Goal: Task Accomplishment & Management: Manage account settings

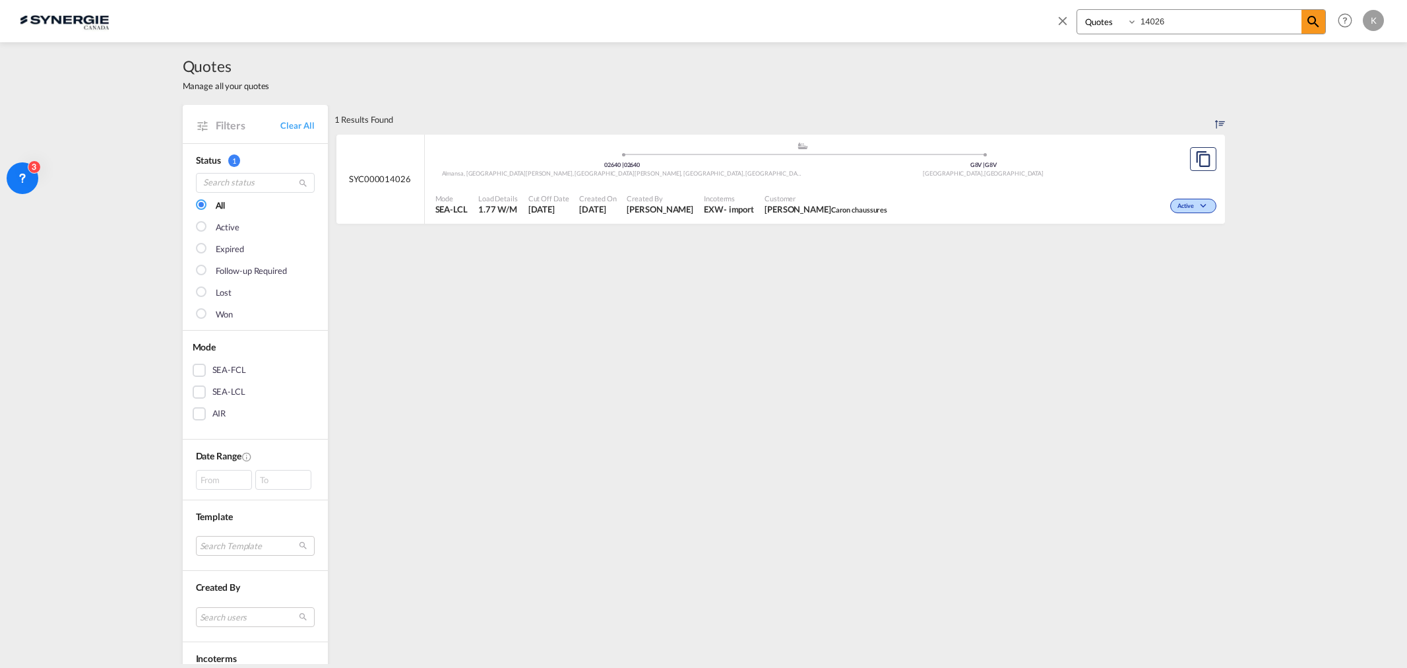
select select "Quotes"
drag, startPoint x: 1178, startPoint y: 16, endPoint x: 1109, endPoint y: 18, distance: 69.3
click at [1109, 18] on div "Bookings Quotes Enquiries 14026" at bounding box center [1201, 21] width 249 height 25
type input "14023"
click at [780, 188] on div "Customer Florand Hereni BG-Graspointner Inc." at bounding box center [827, 204] width 134 height 33
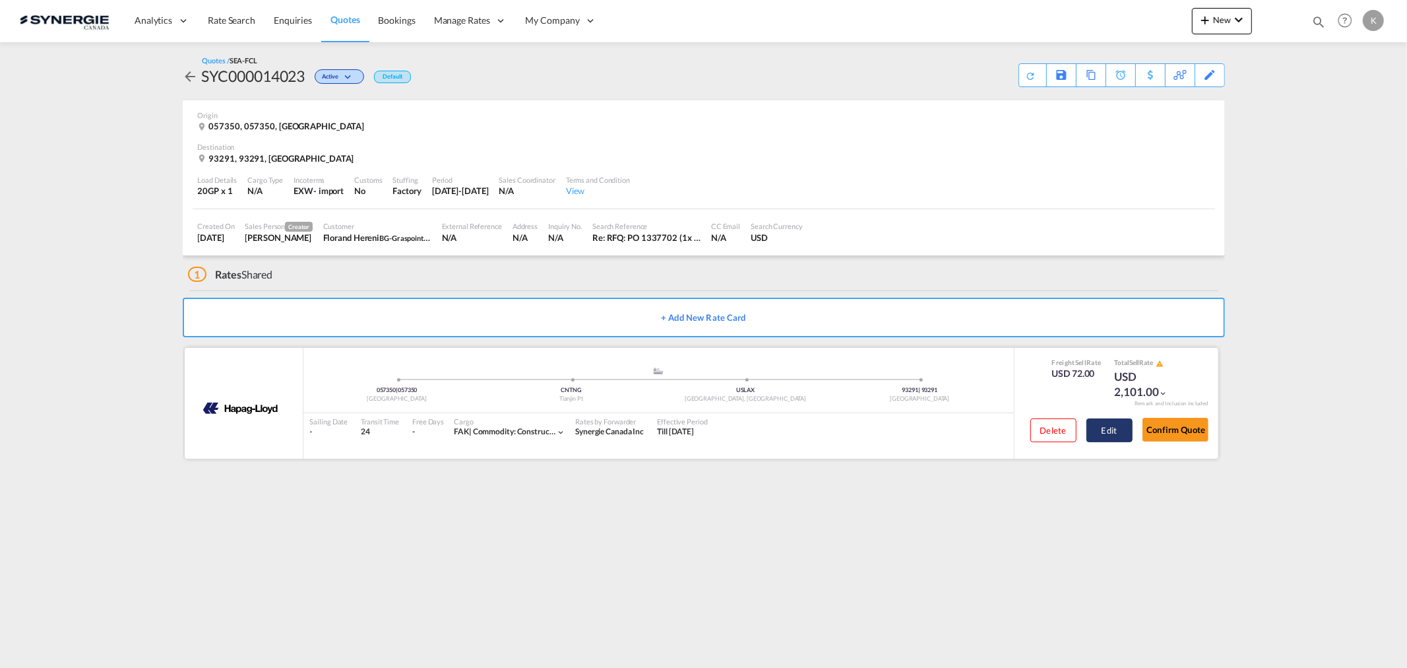
click at [1106, 433] on button "Edit" at bounding box center [1110, 430] width 46 height 24
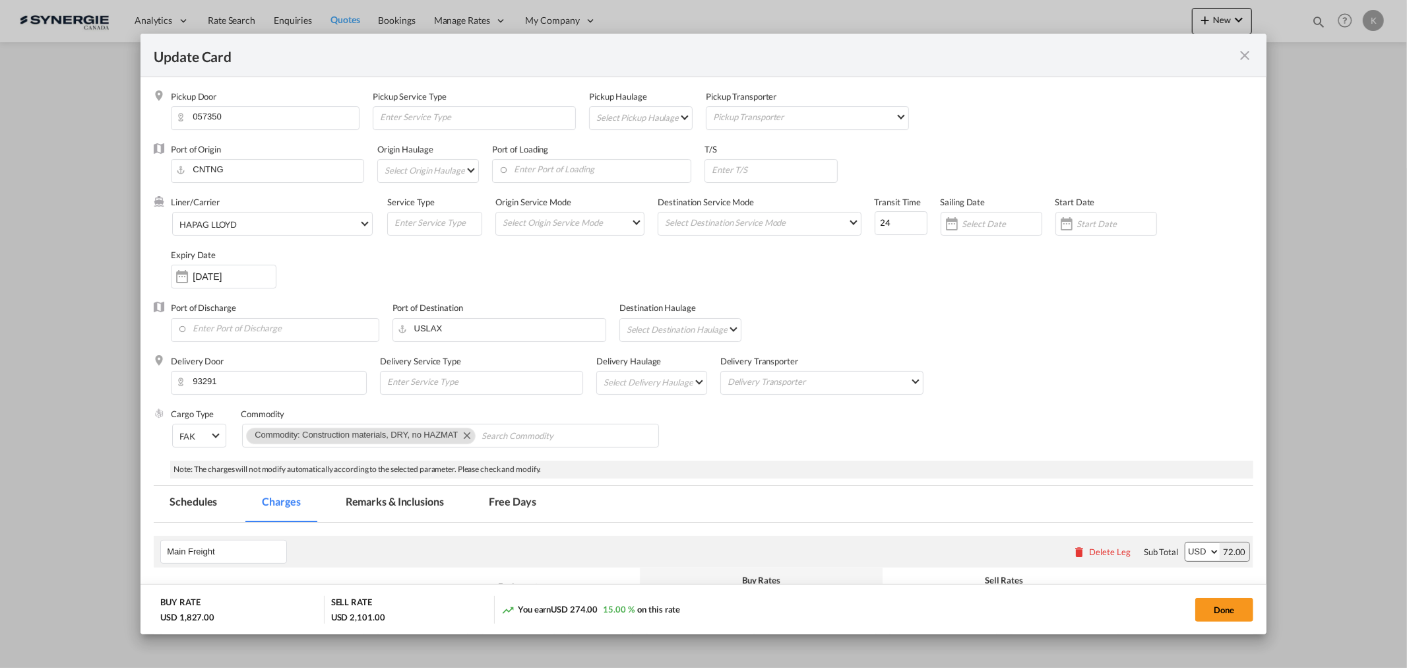
select select "per container"
select select "per B/L"
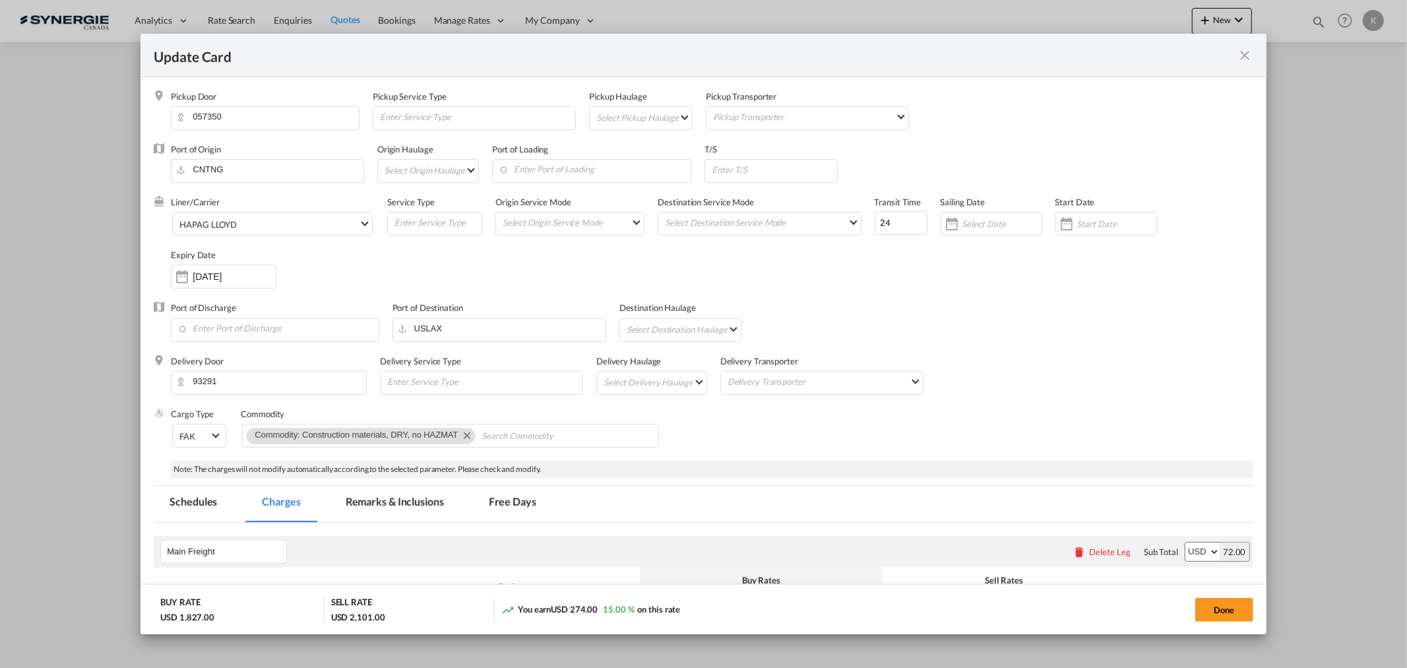
select select "per container"
select select "per shipment"
select select "per container"
select select "per B/L"
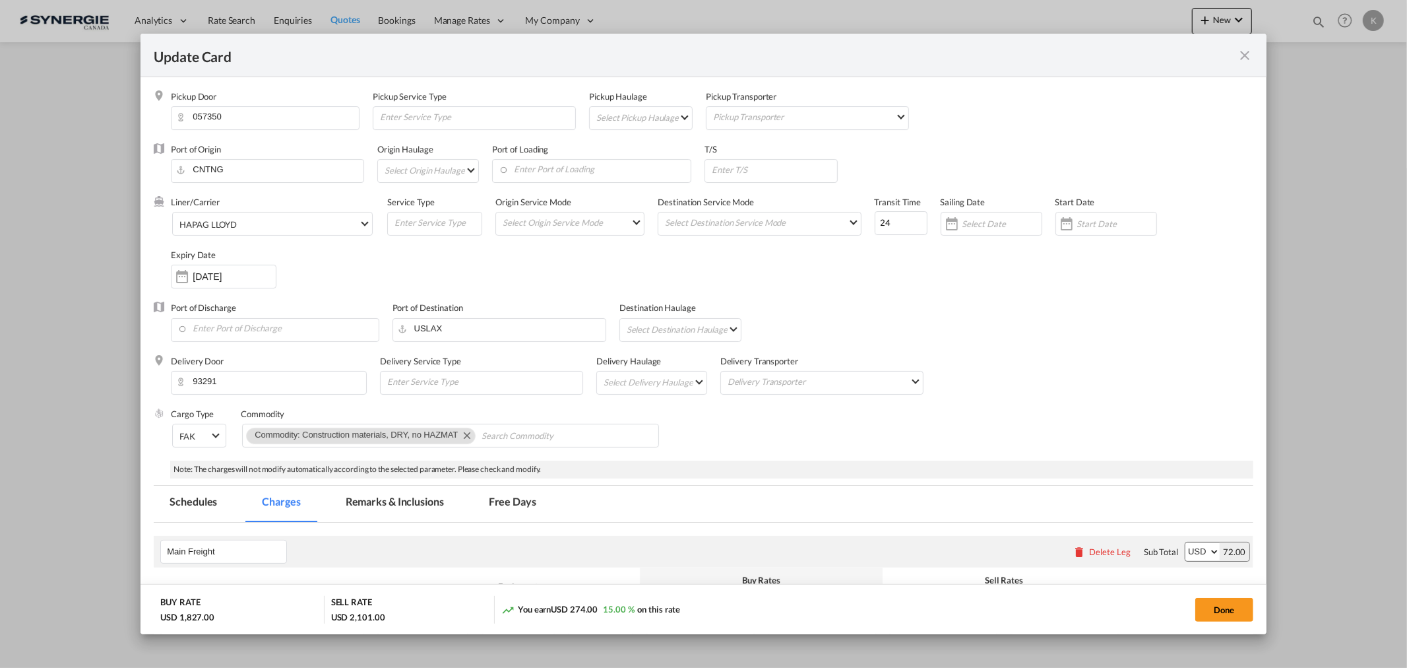
select select "per container"
select select "per B/L"
select select "per container"
select select "per day"
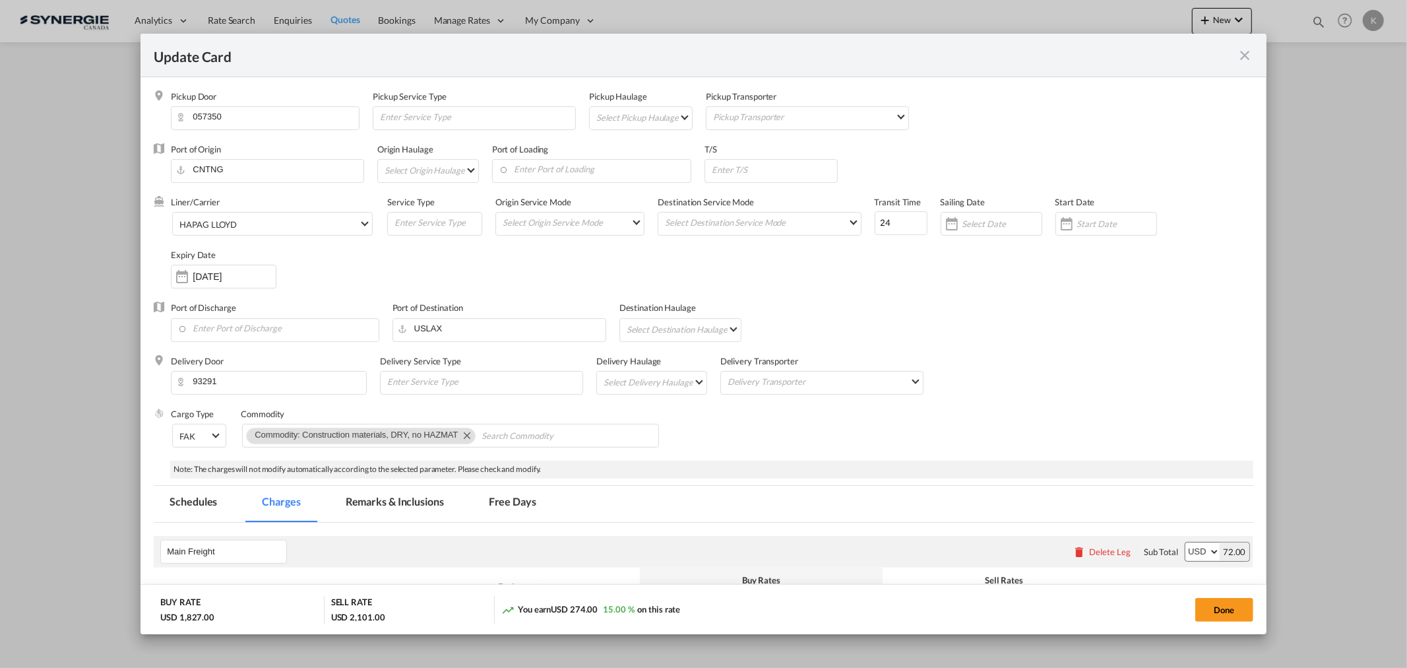
select select "per container"
select select "per B/L"
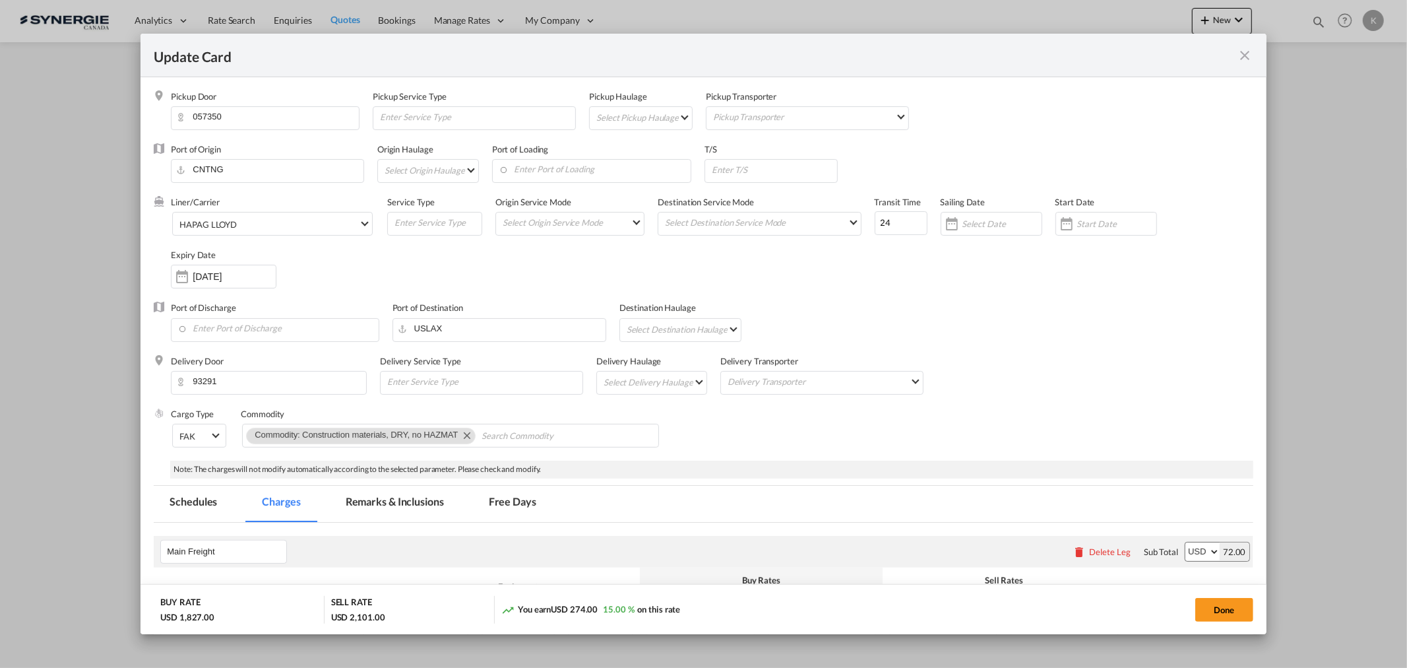
select select "per B/L"
select select "per shipment"
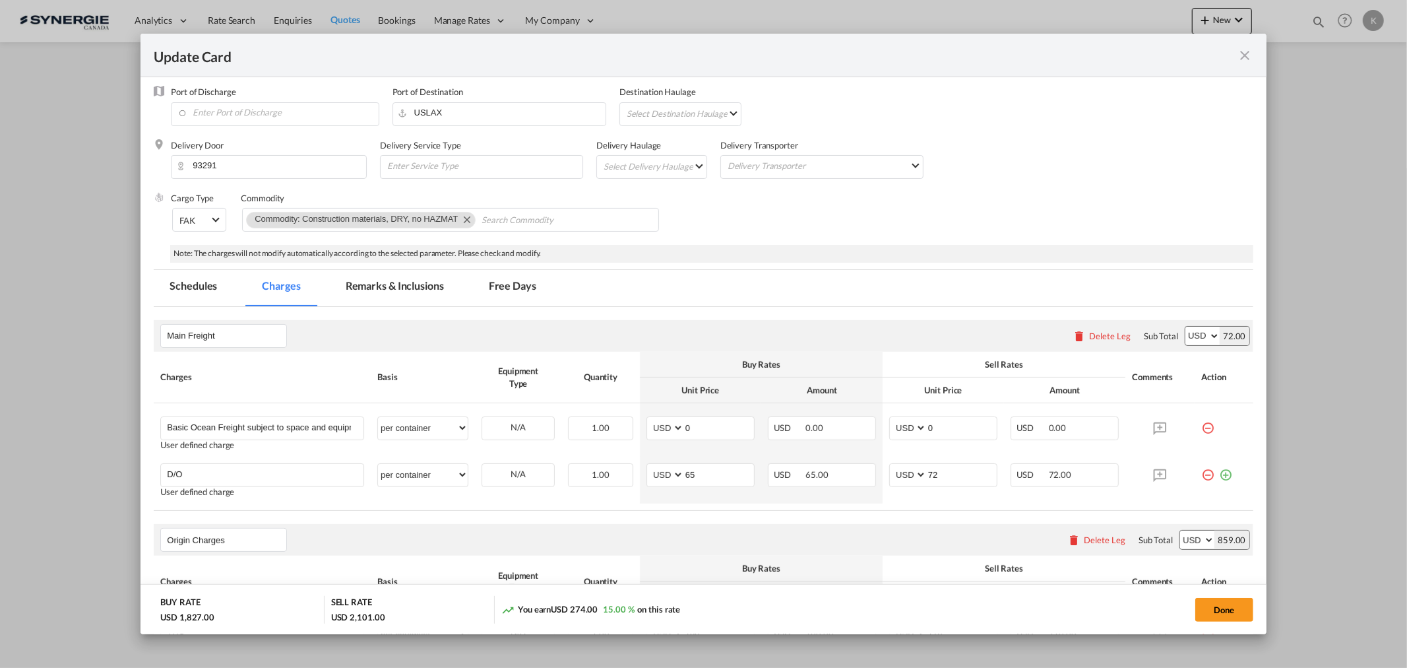
scroll to position [222, 0]
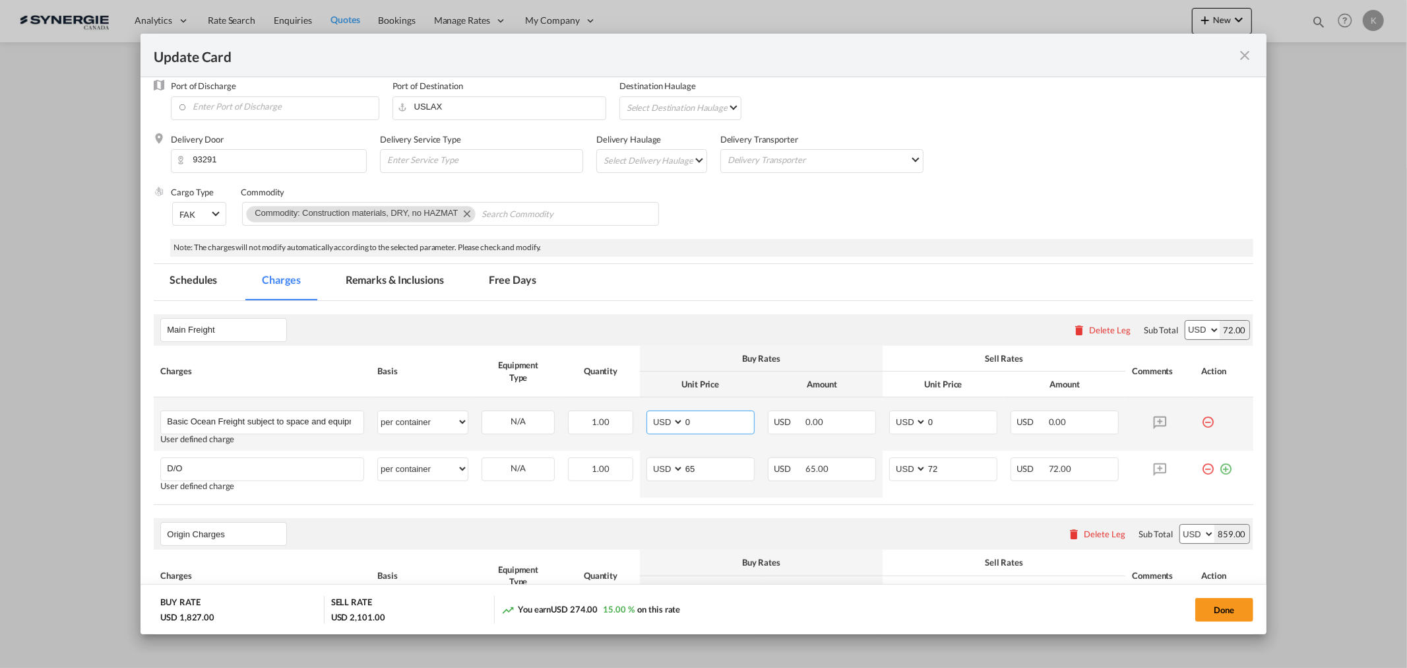
drag, startPoint x: 697, startPoint y: 426, endPoint x: 663, endPoint y: 426, distance: 34.3
click at [663, 426] on md-input-container "AED AFN ALL AMD ANG AOA ARS AUD AWG AZN BAM BBD BDT BGN BHD BIF BMD BND BOB BRL…" at bounding box center [701, 422] width 108 height 24
type input "1100"
drag, startPoint x: 938, startPoint y: 425, endPoint x: 892, endPoint y: 425, distance: 45.5
click at [892, 425] on md-input-container "AED AFN ALL AMD ANG AOA ARS AUD AWG AZN BAM BBD BDT BGN BHD BIF BMD BND BOB BRL…" at bounding box center [943, 422] width 108 height 24
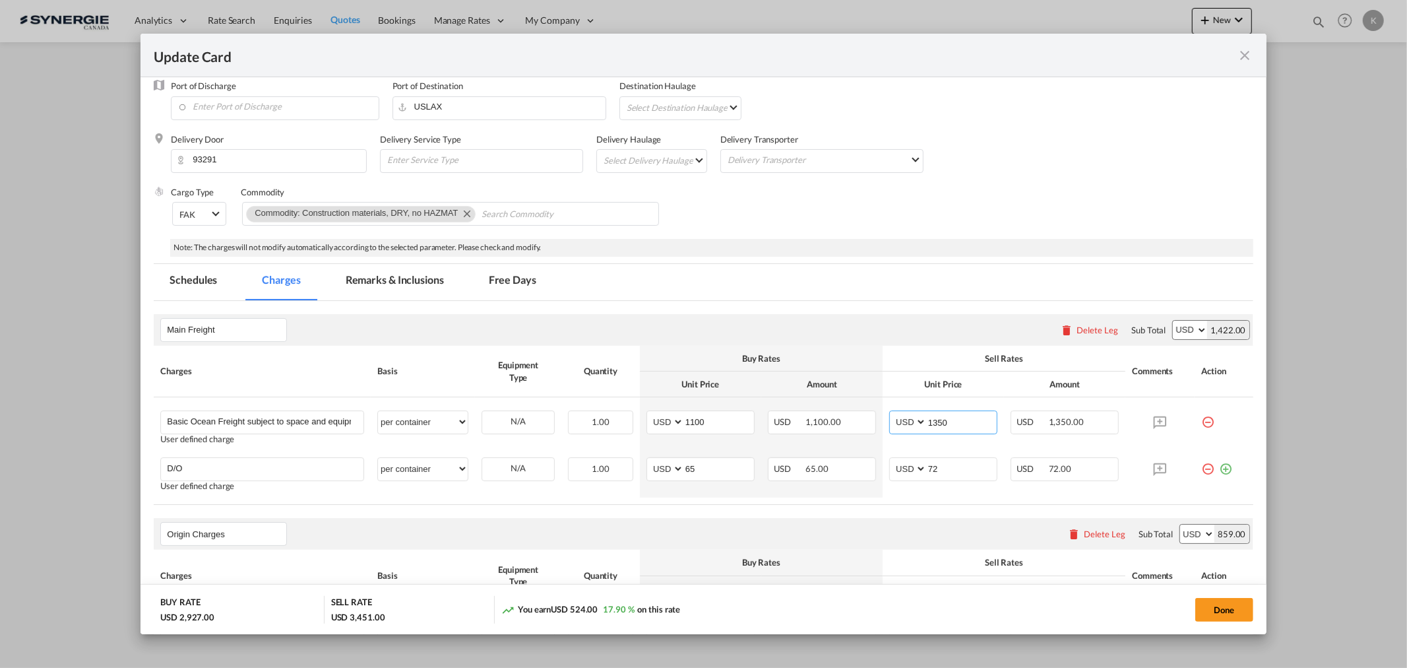
type input "1350"
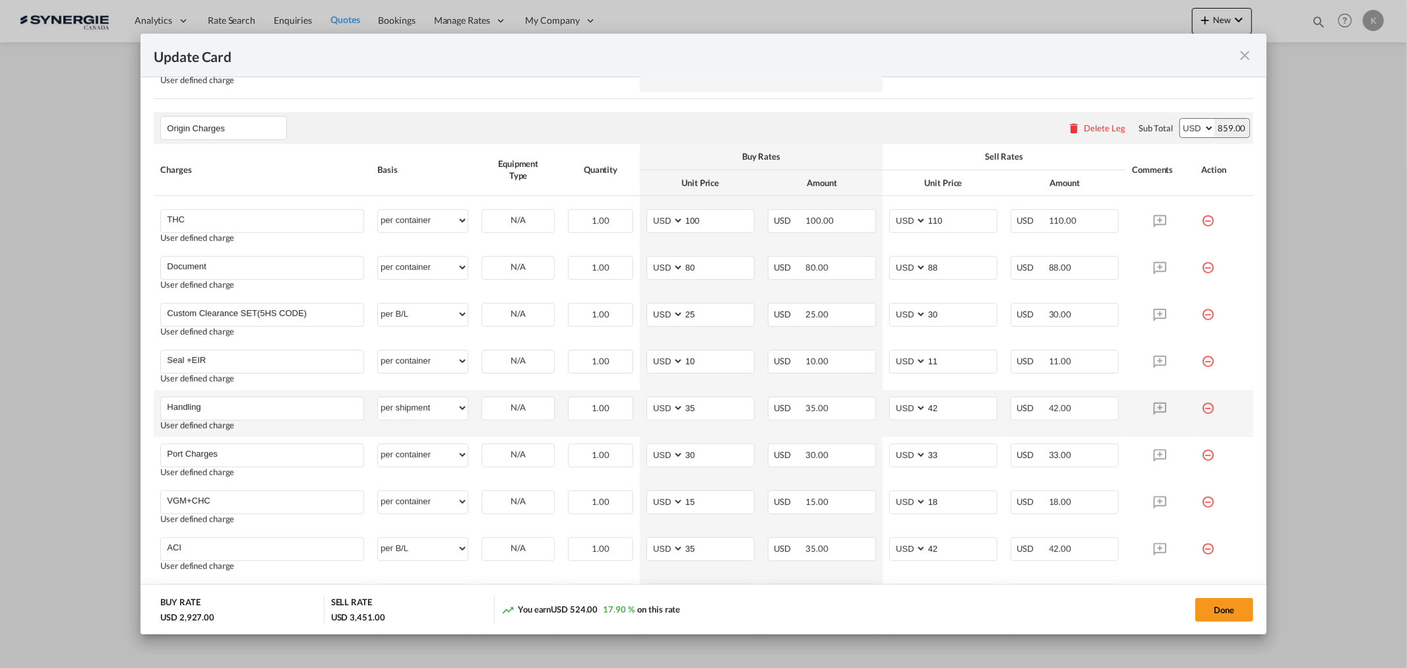
scroll to position [633, 0]
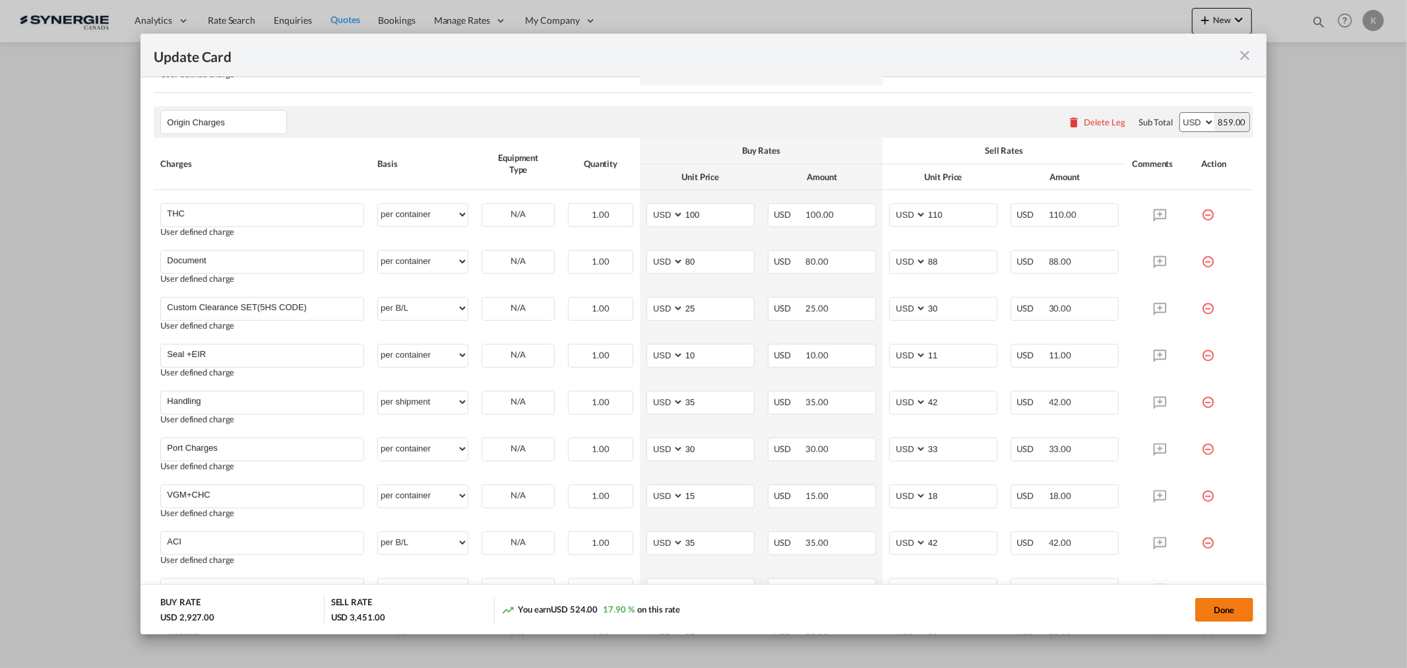
click at [1221, 610] on button "Done" at bounding box center [1224, 610] width 58 height 24
type input "30 Aug 2025"
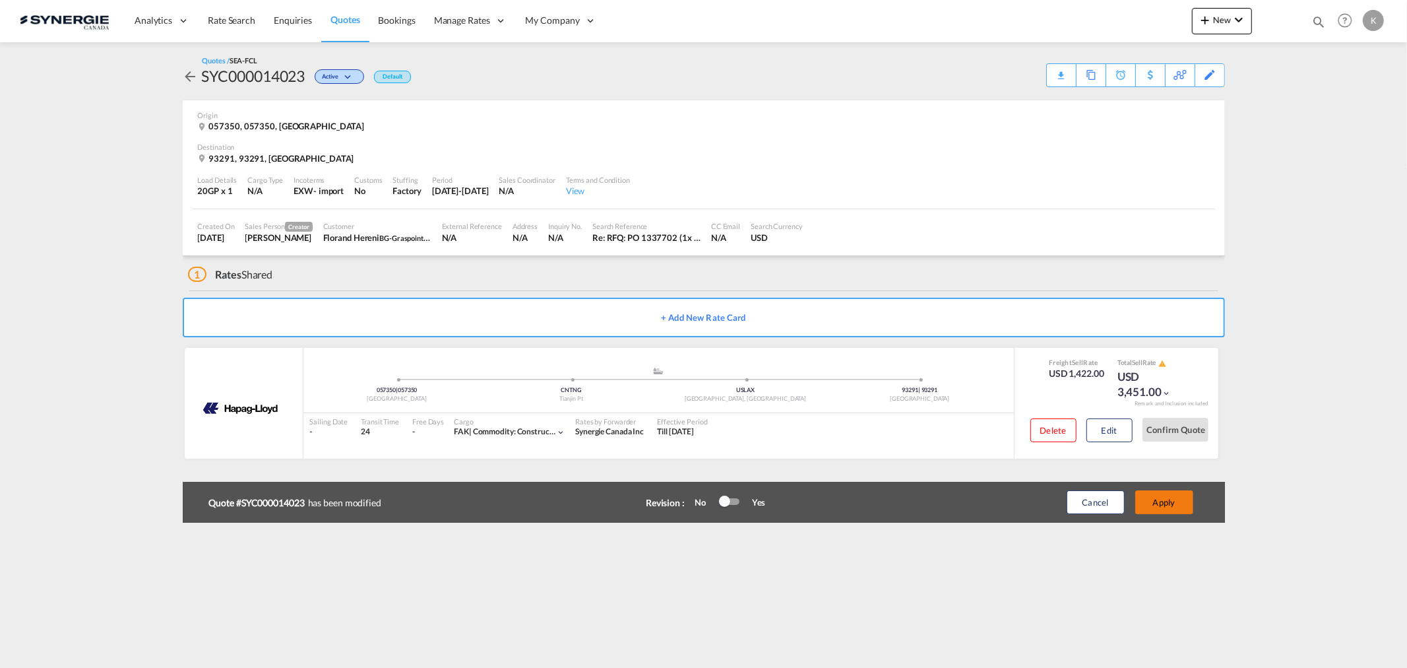
click at [1166, 498] on button "Apply" at bounding box center [1164, 502] width 58 height 24
